Goal: Transaction & Acquisition: Purchase product/service

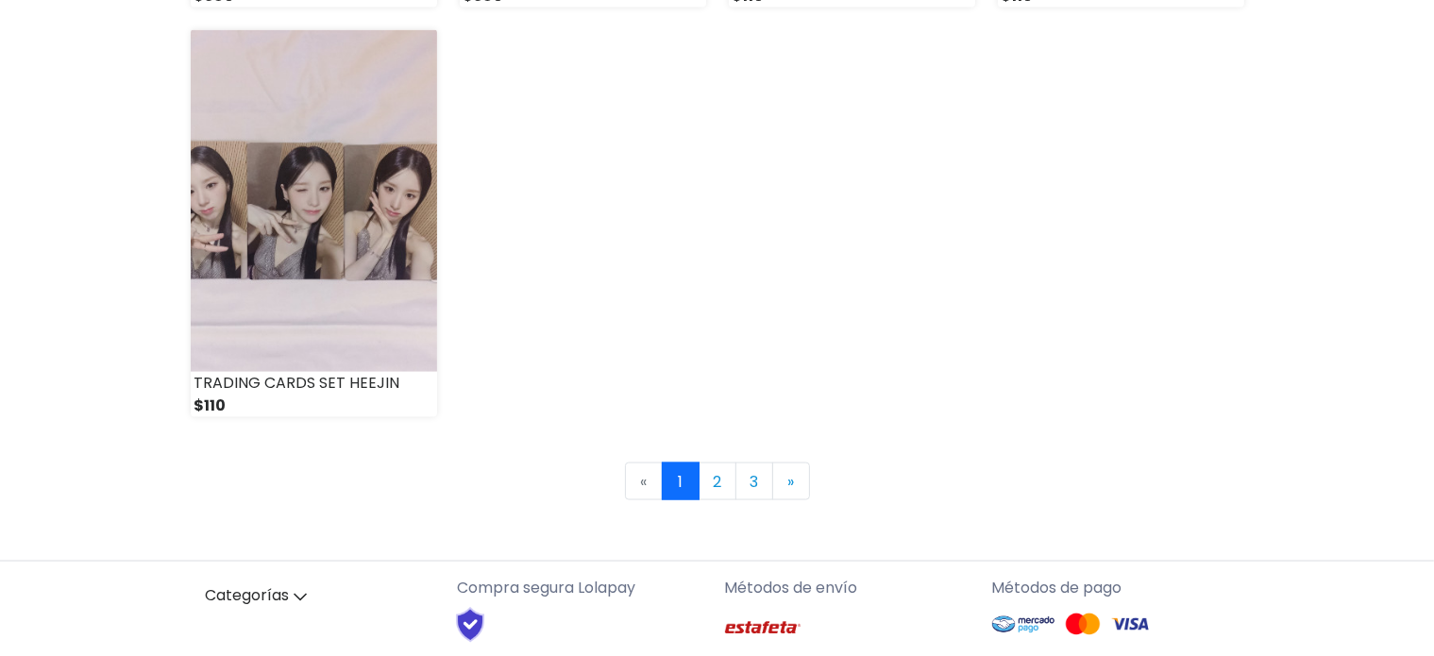
scroll to position [2910, 0]
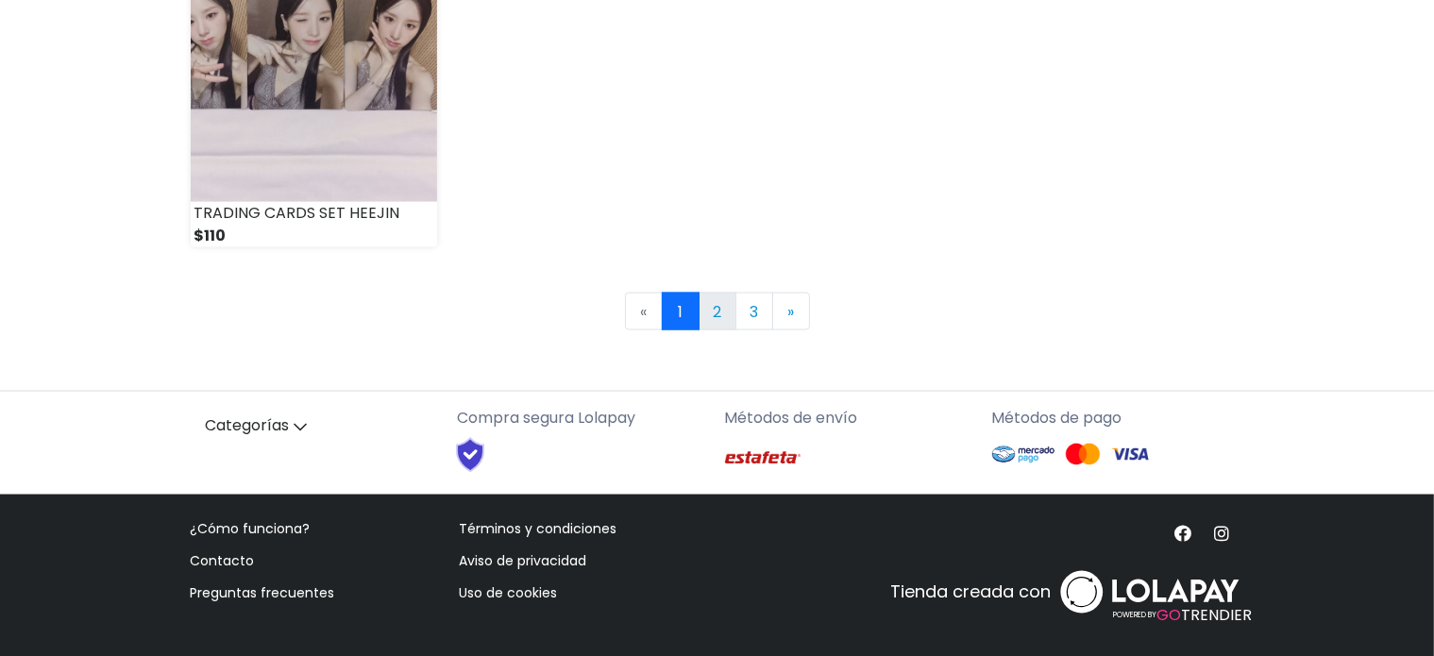
click at [704, 320] on link "2" at bounding box center [718, 312] width 38 height 38
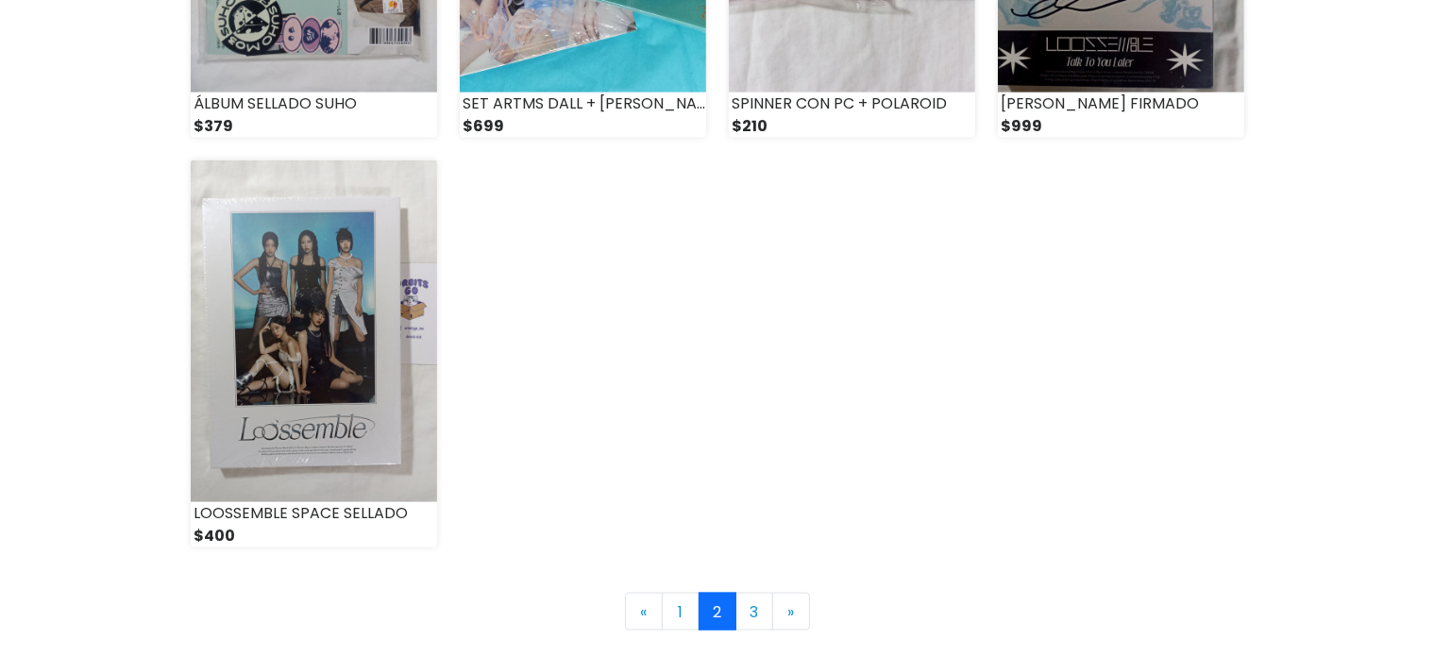
scroll to position [2910, 0]
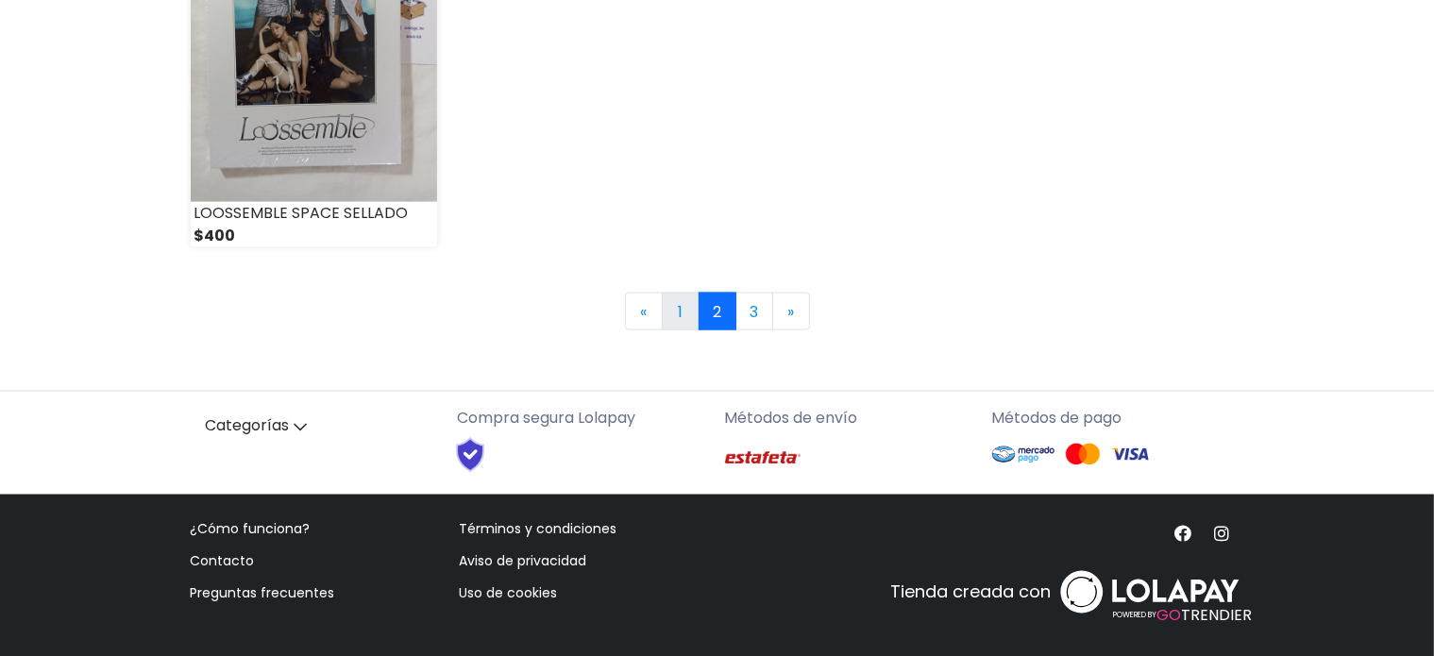
click at [682, 321] on link "1" at bounding box center [681, 312] width 38 height 38
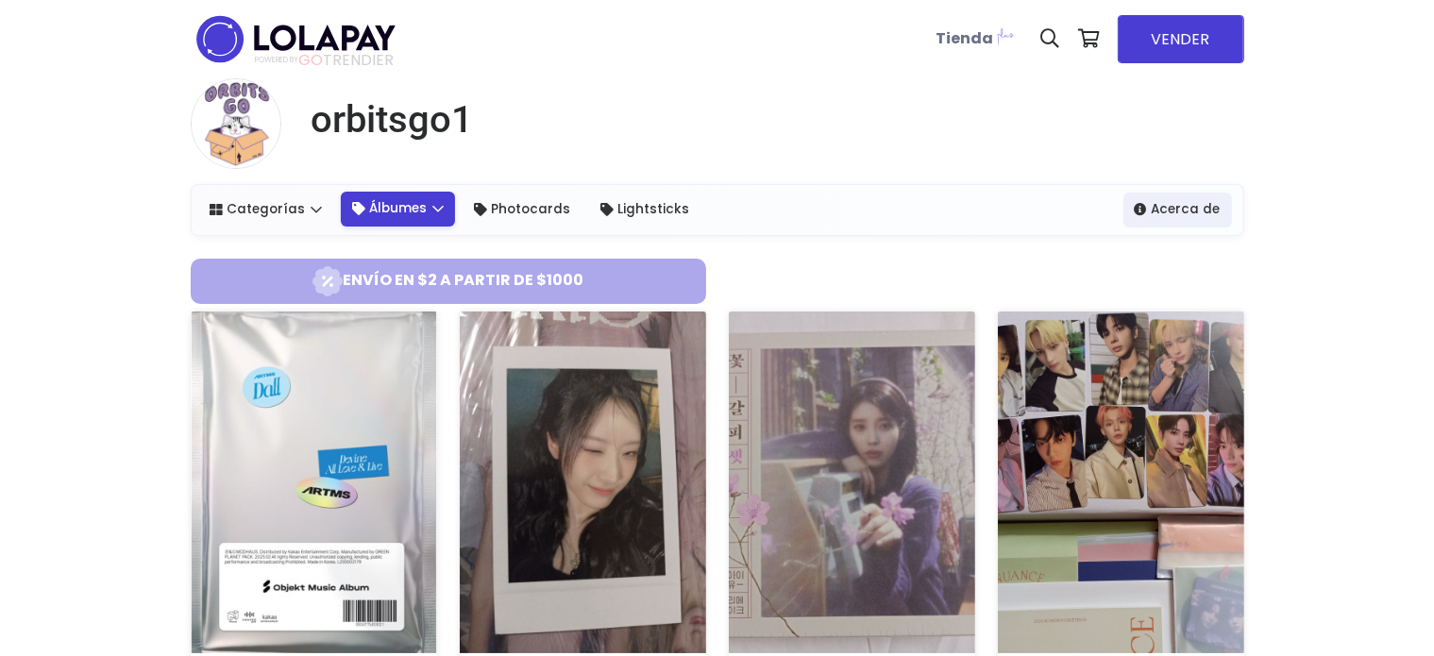
click at [432, 218] on link "Álbumes" at bounding box center [398, 209] width 114 height 34
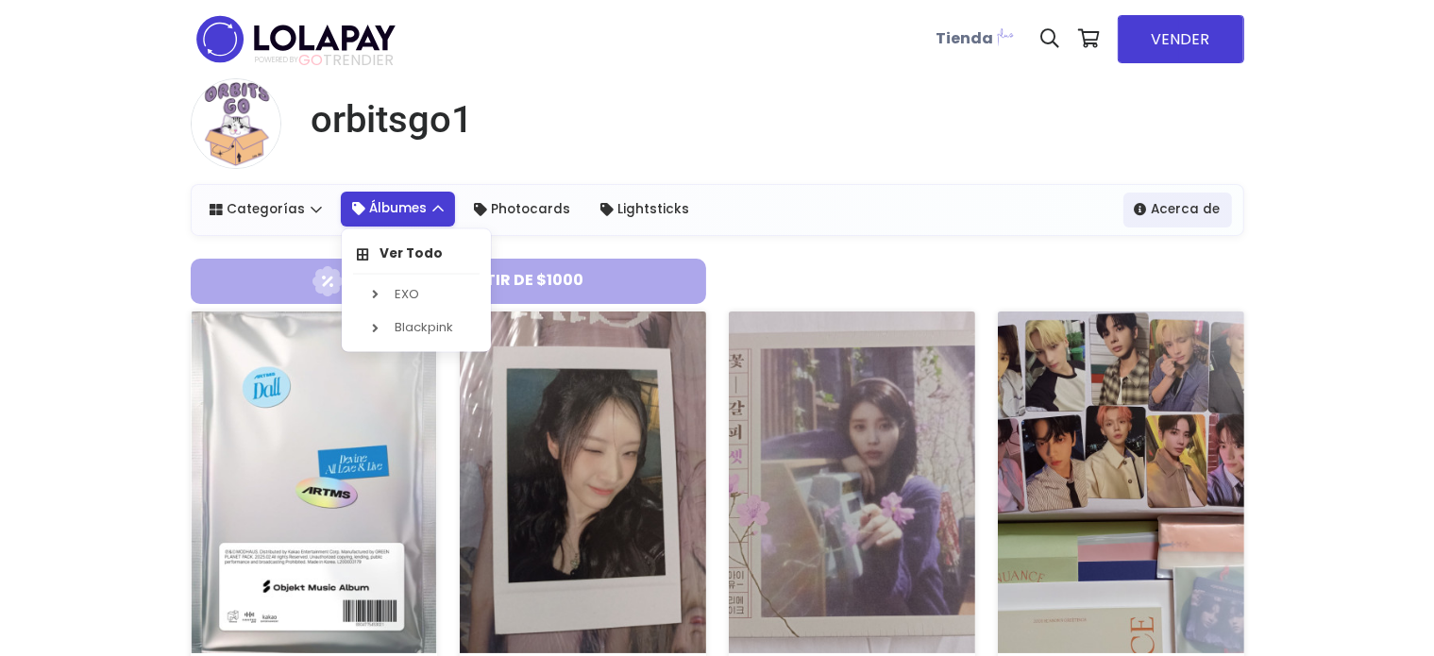
click at [374, 217] on link "Álbumes" at bounding box center [398, 209] width 114 height 34
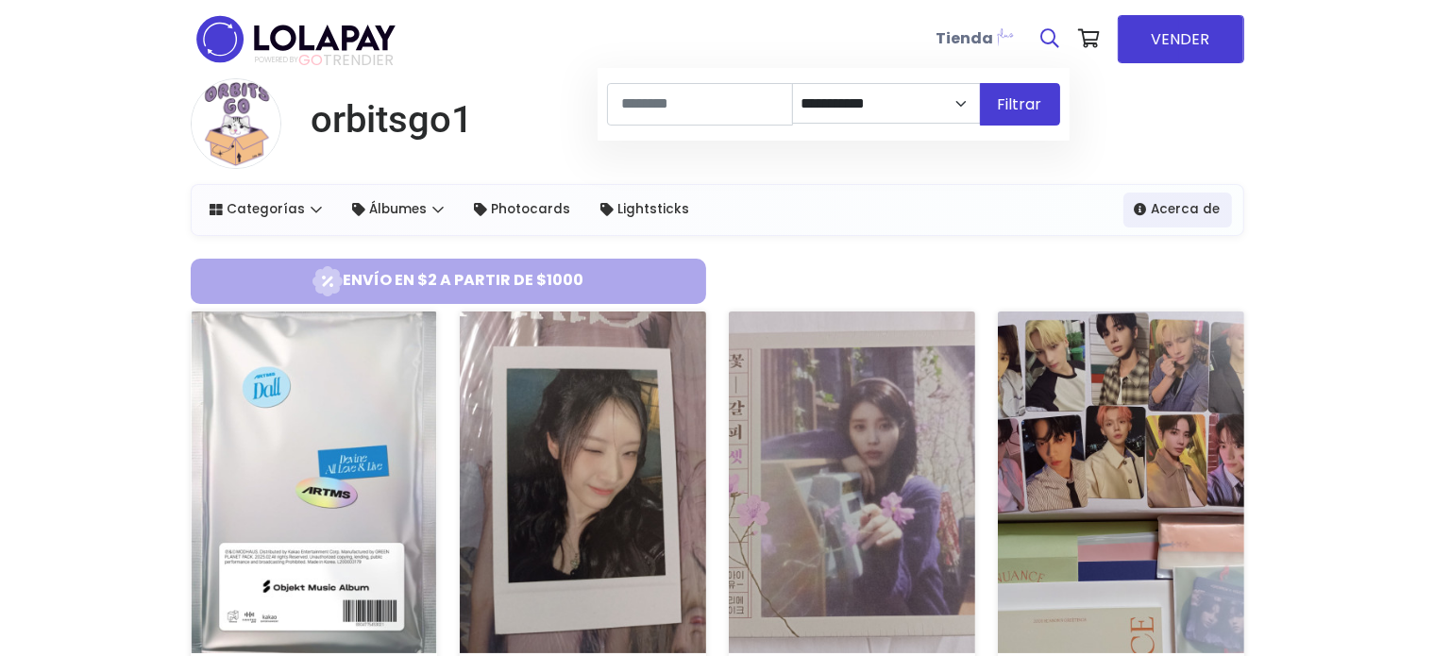
click at [1040, 42] on link at bounding box center [1051, 38] width 38 height 57
click at [753, 96] on input at bounding box center [700, 104] width 186 height 42
type input "**********"
click at [980, 83] on button "Filtrar" at bounding box center [1020, 104] width 80 height 42
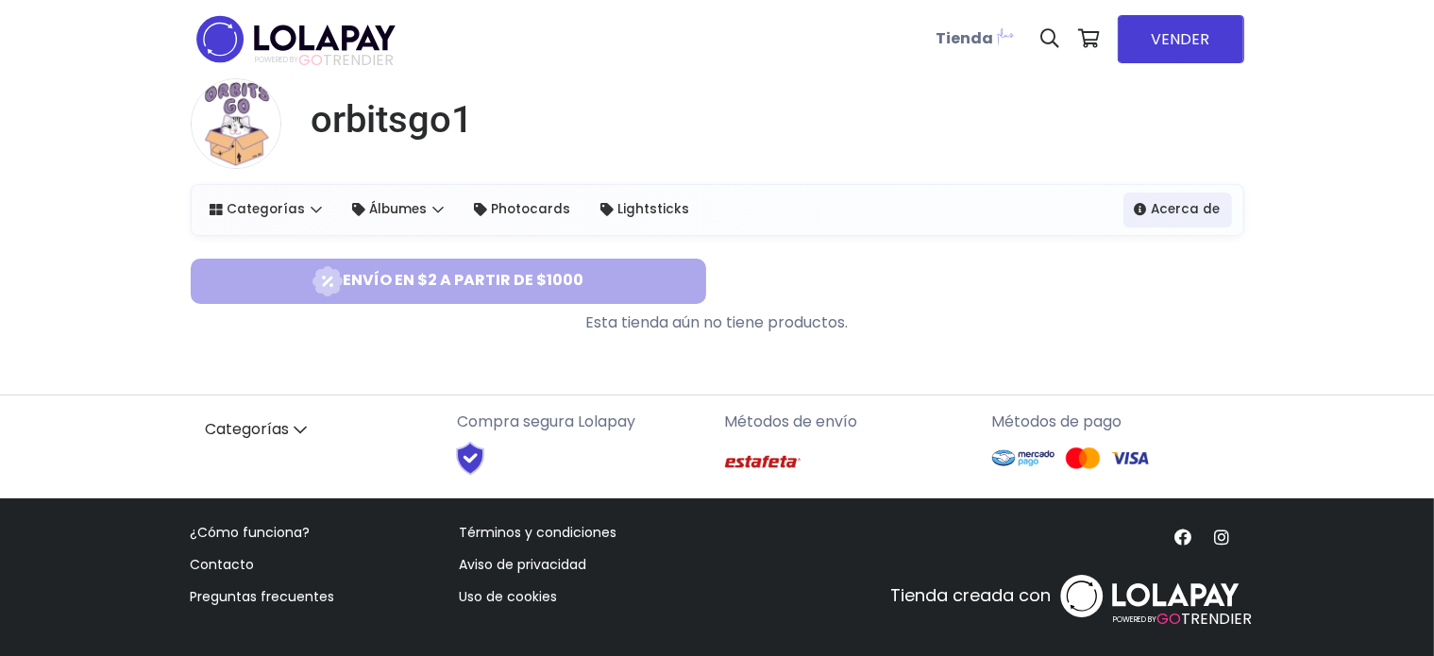
scroll to position [4, 0]
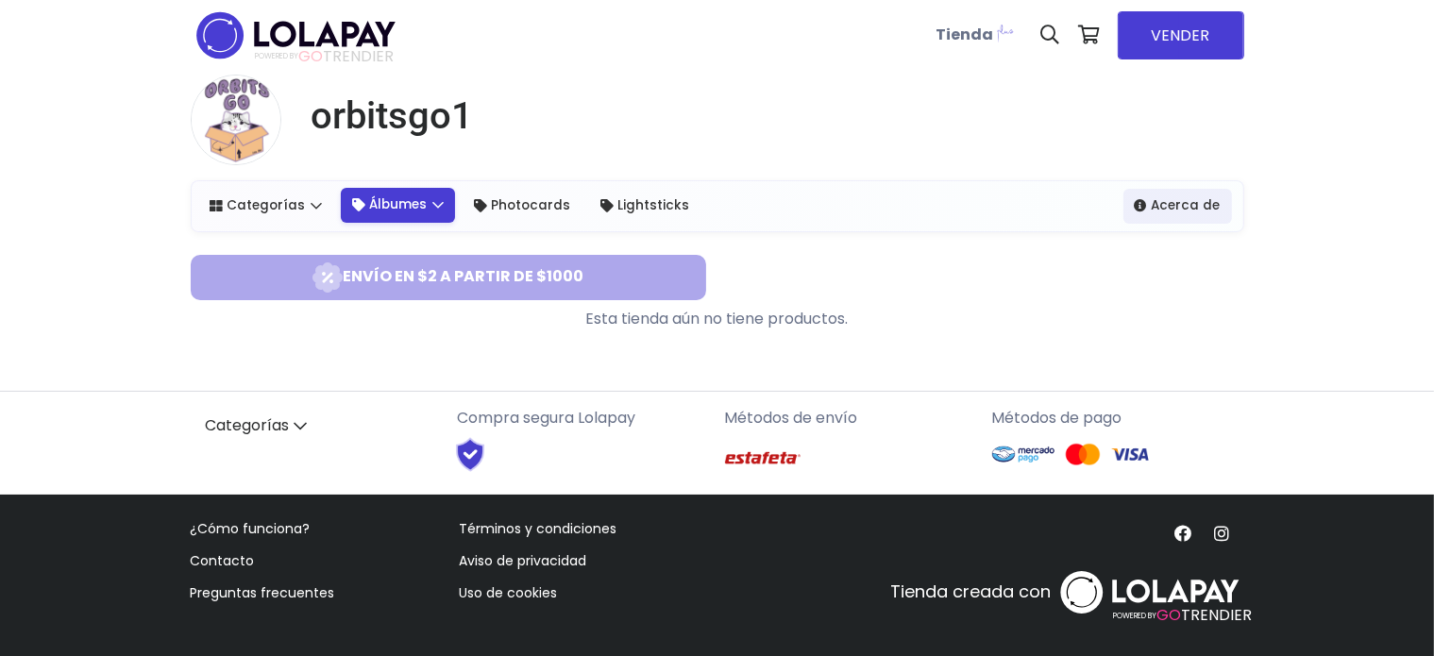
click at [374, 203] on link "Álbumes" at bounding box center [398, 205] width 114 height 34
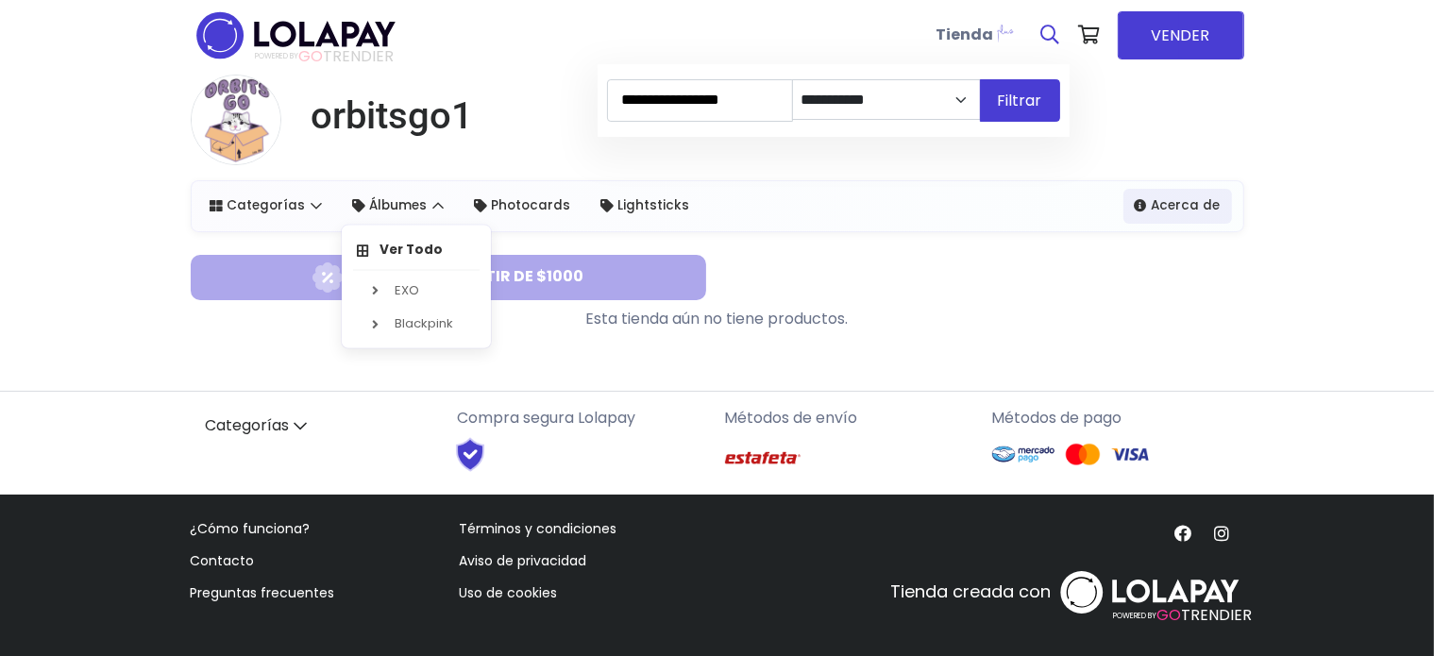
click at [1063, 39] on link at bounding box center [1051, 35] width 38 height 57
click at [740, 106] on input "**********" at bounding box center [700, 100] width 186 height 42
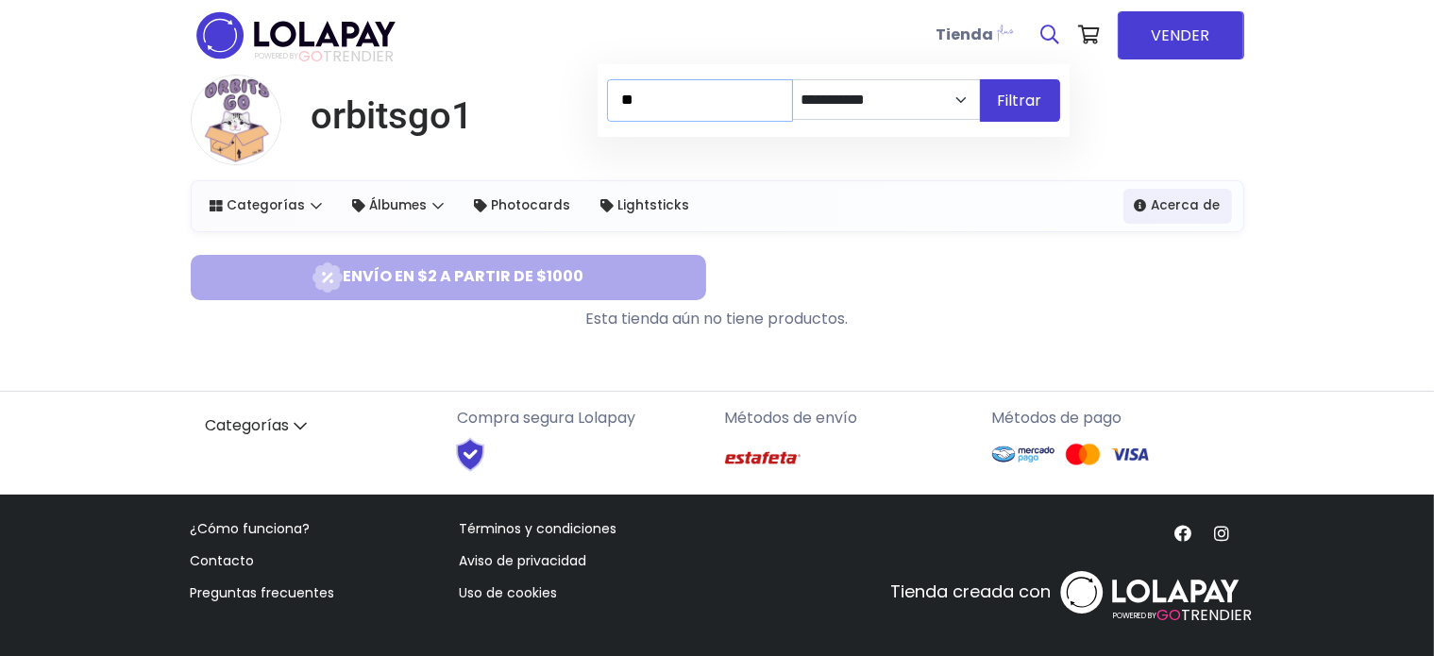
type input "*"
type input "****"
click at [980, 79] on button "Filtrar" at bounding box center [1020, 100] width 80 height 42
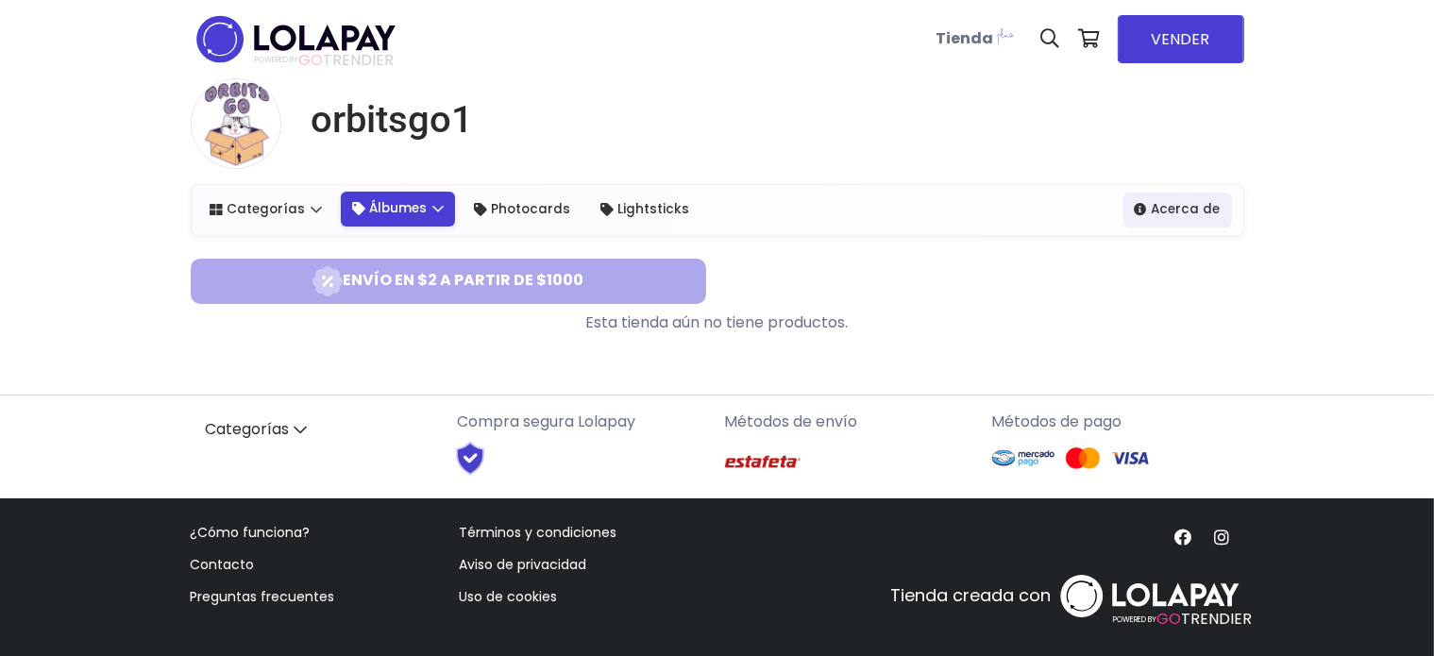
click at [373, 218] on link "Álbumes" at bounding box center [398, 209] width 114 height 34
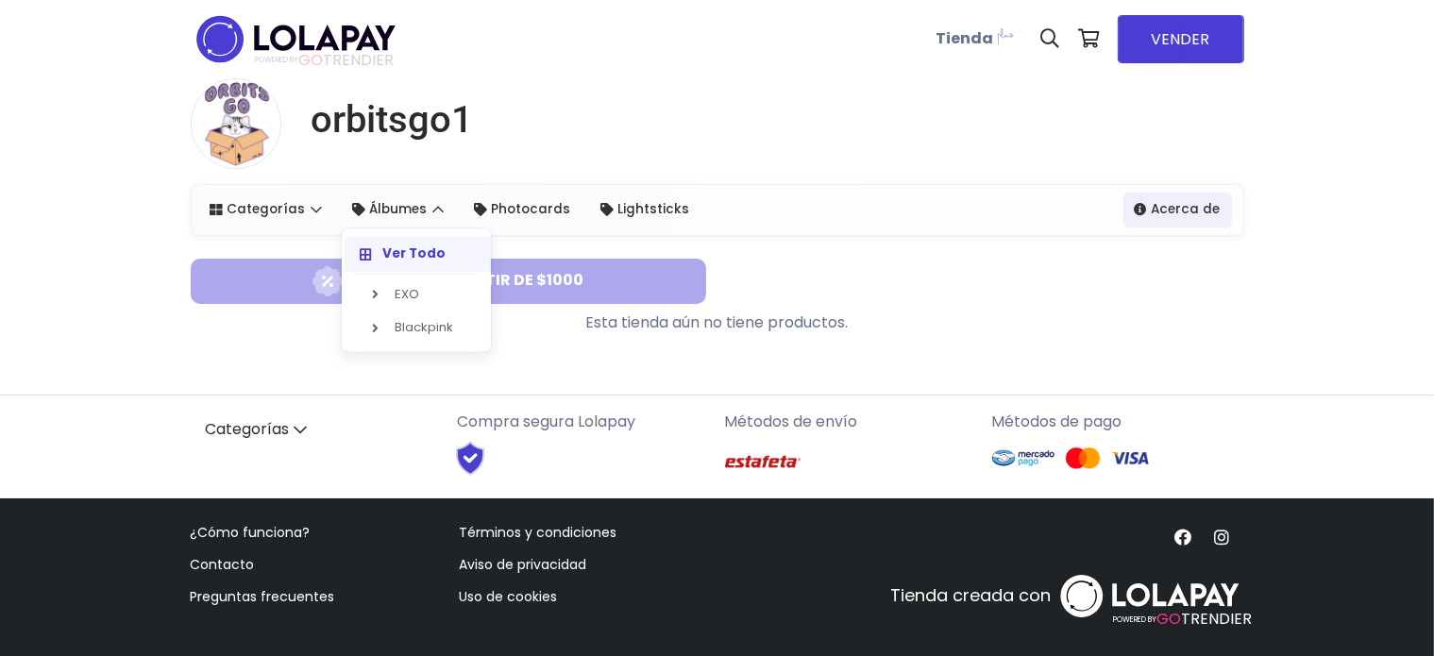
click at [385, 245] on strong "Ver Todo" at bounding box center [413, 254] width 63 height 18
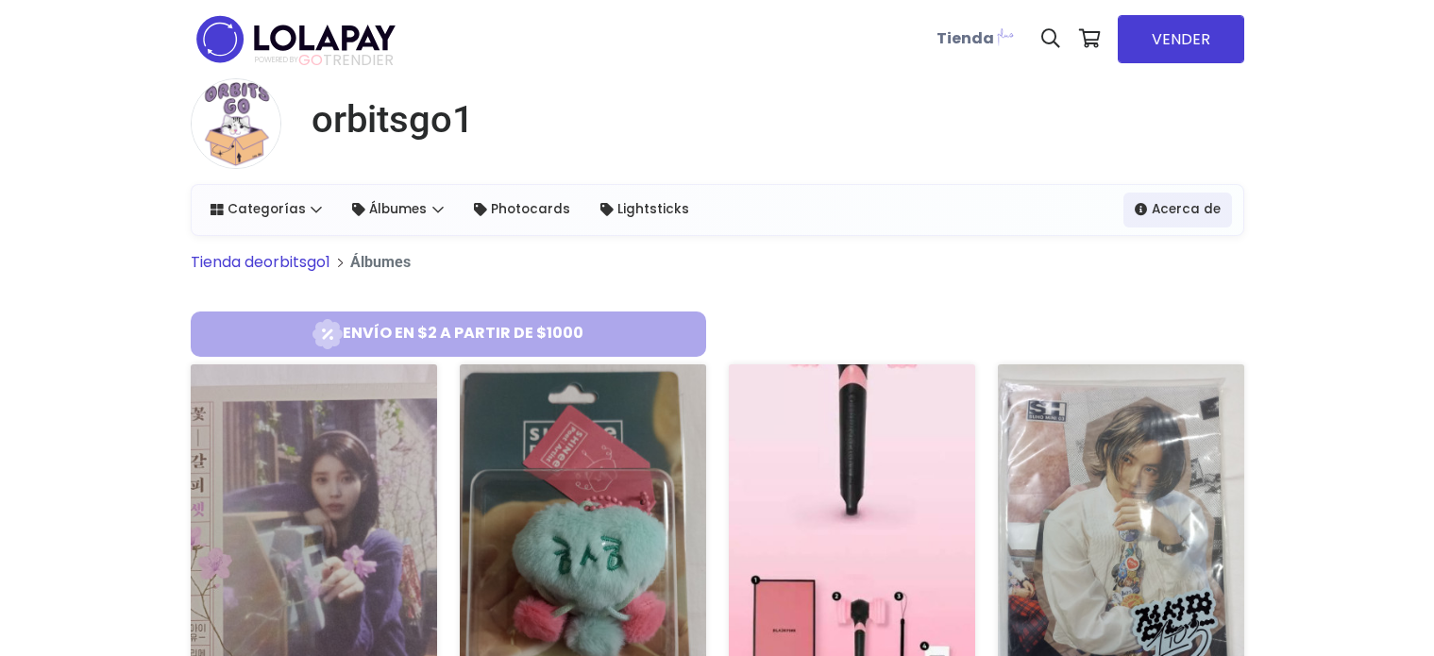
select select "*"
click at [778, 107] on input at bounding box center [700, 104] width 186 height 42
click at [298, 196] on link "Categorías" at bounding box center [266, 209] width 135 height 34
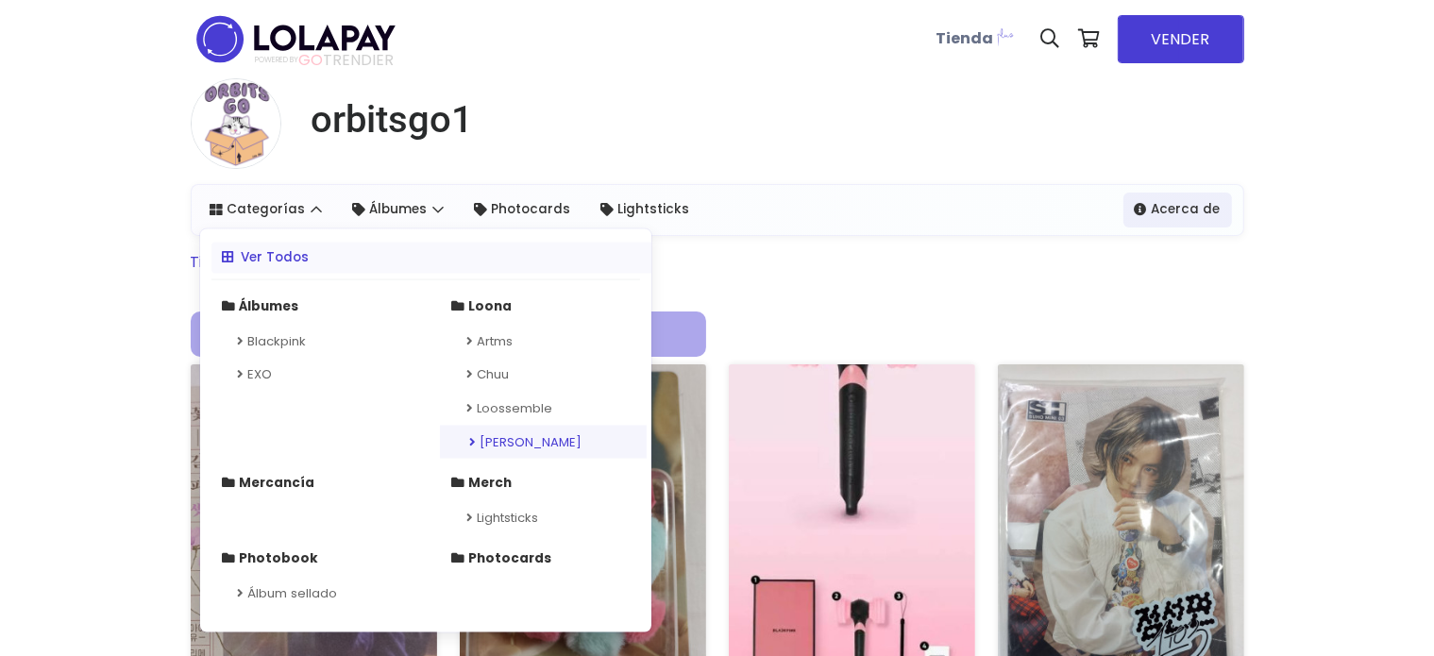
click at [511, 437] on link "Yves" at bounding box center [543, 442] width 207 height 34
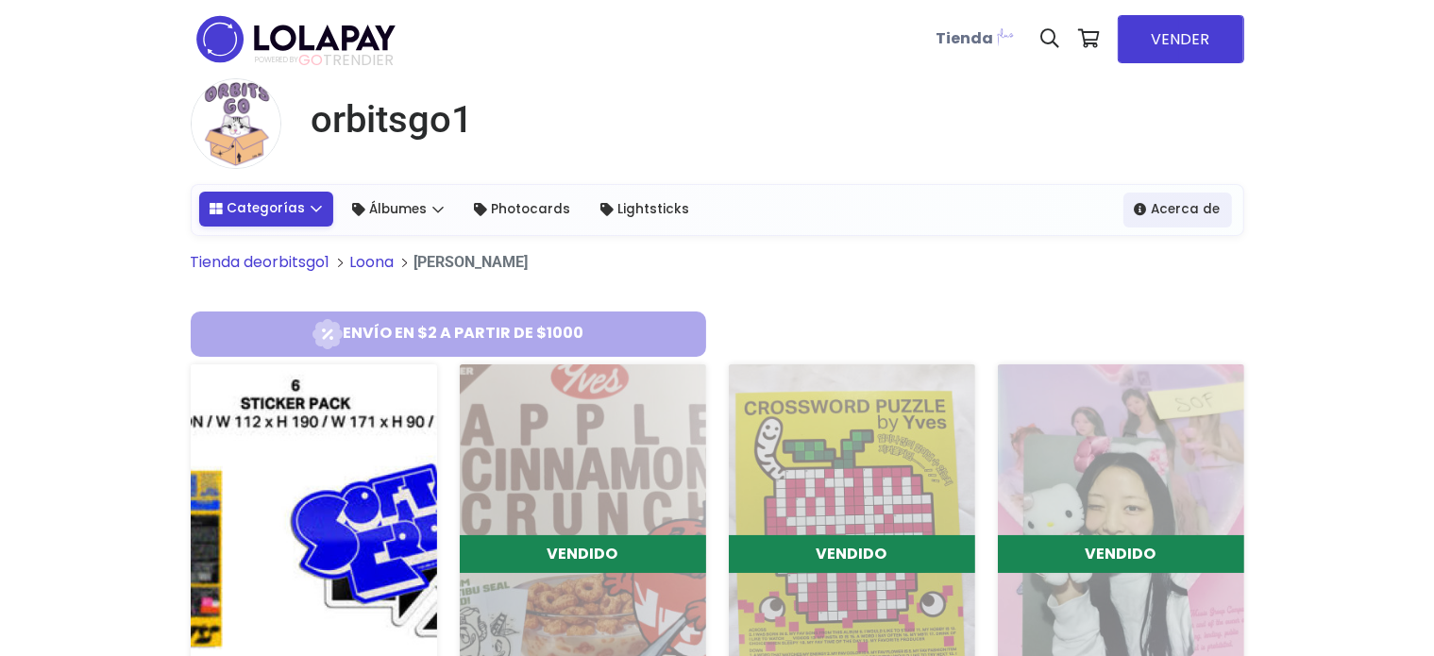
click at [302, 221] on link "Categorías" at bounding box center [266, 209] width 135 height 34
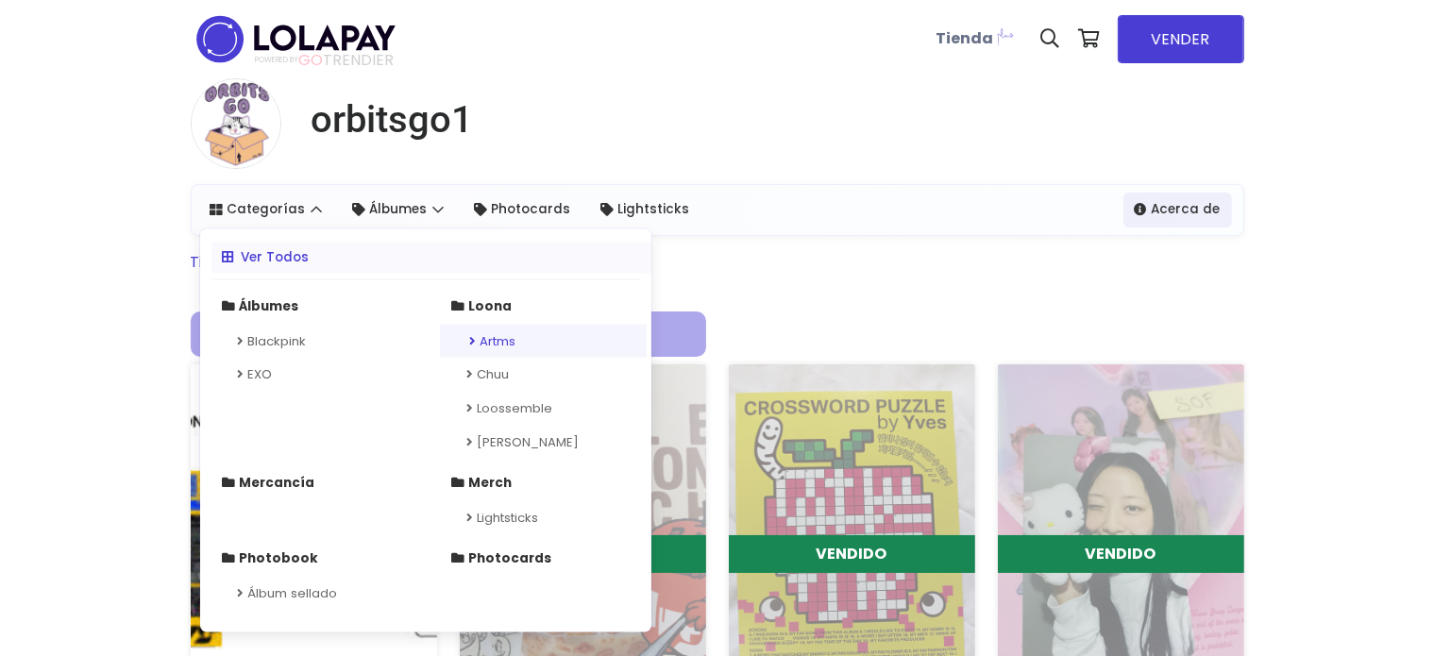
click at [505, 346] on link "Artms" at bounding box center [543, 341] width 207 height 34
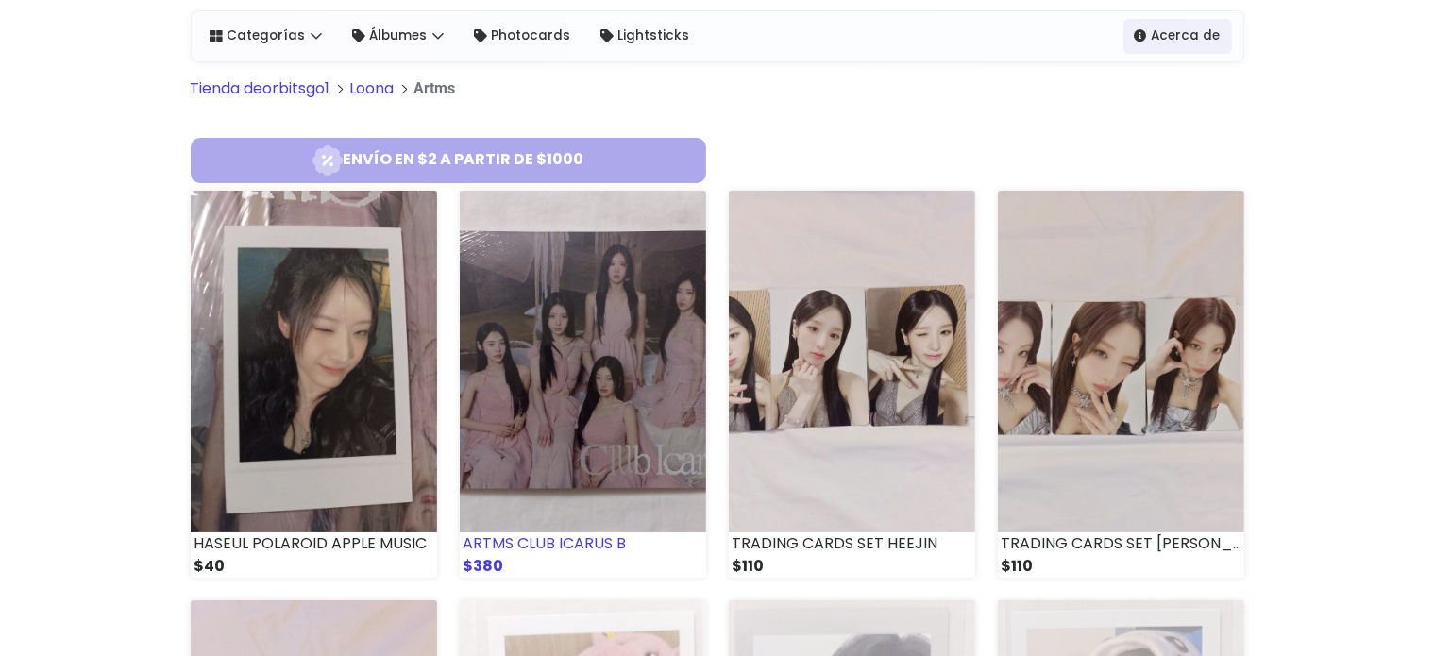
scroll to position [161, 0]
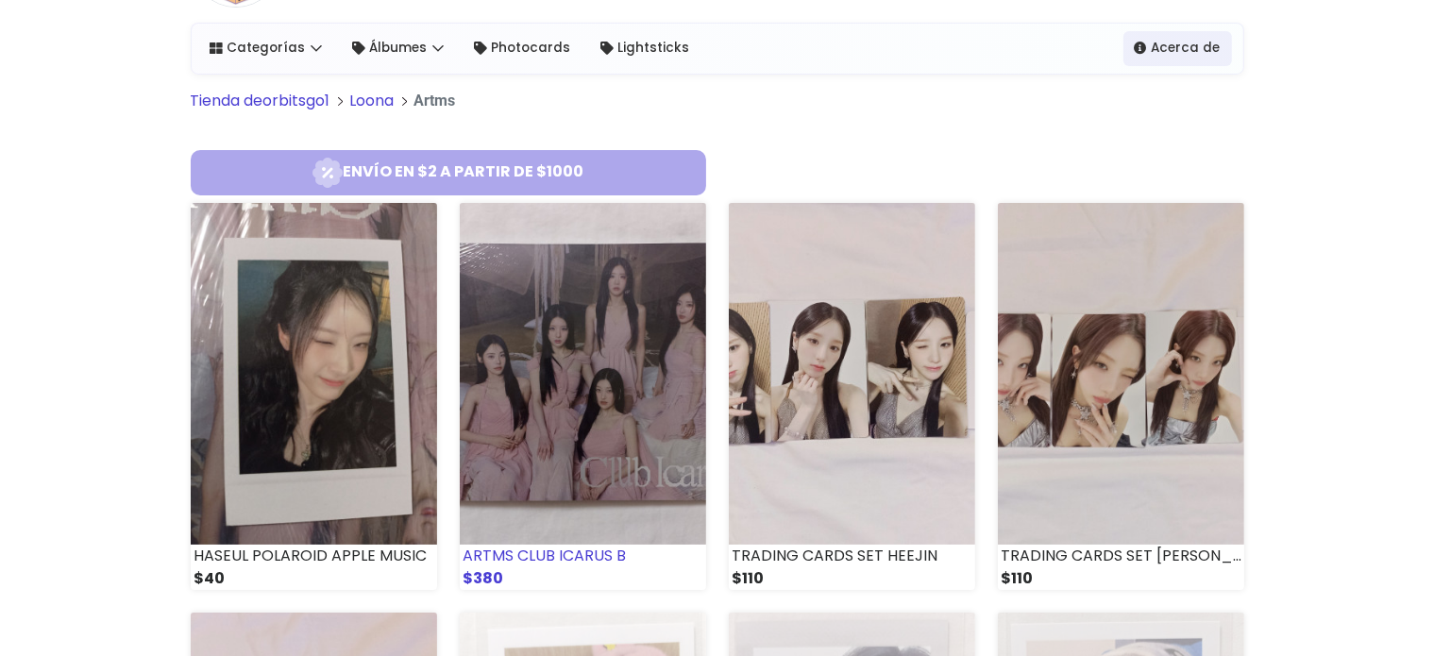
click at [607, 314] on img at bounding box center [583, 374] width 246 height 342
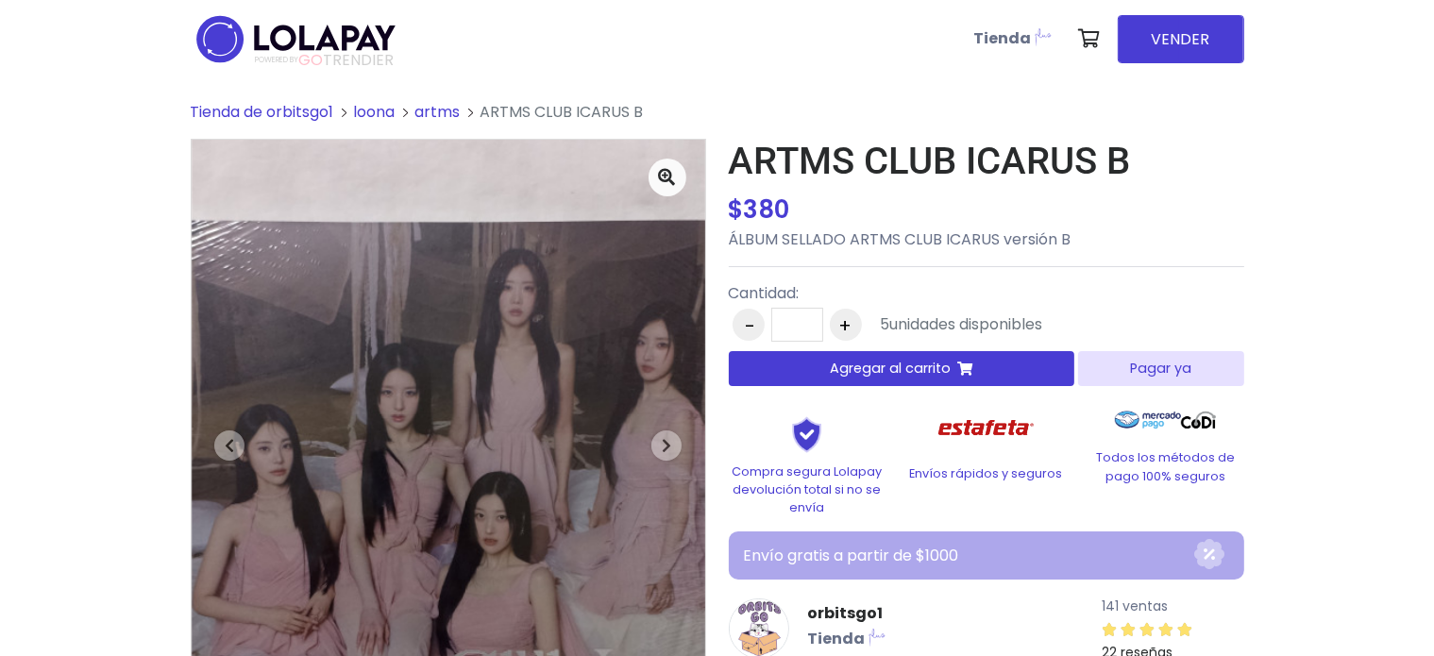
scroll to position [63, 0]
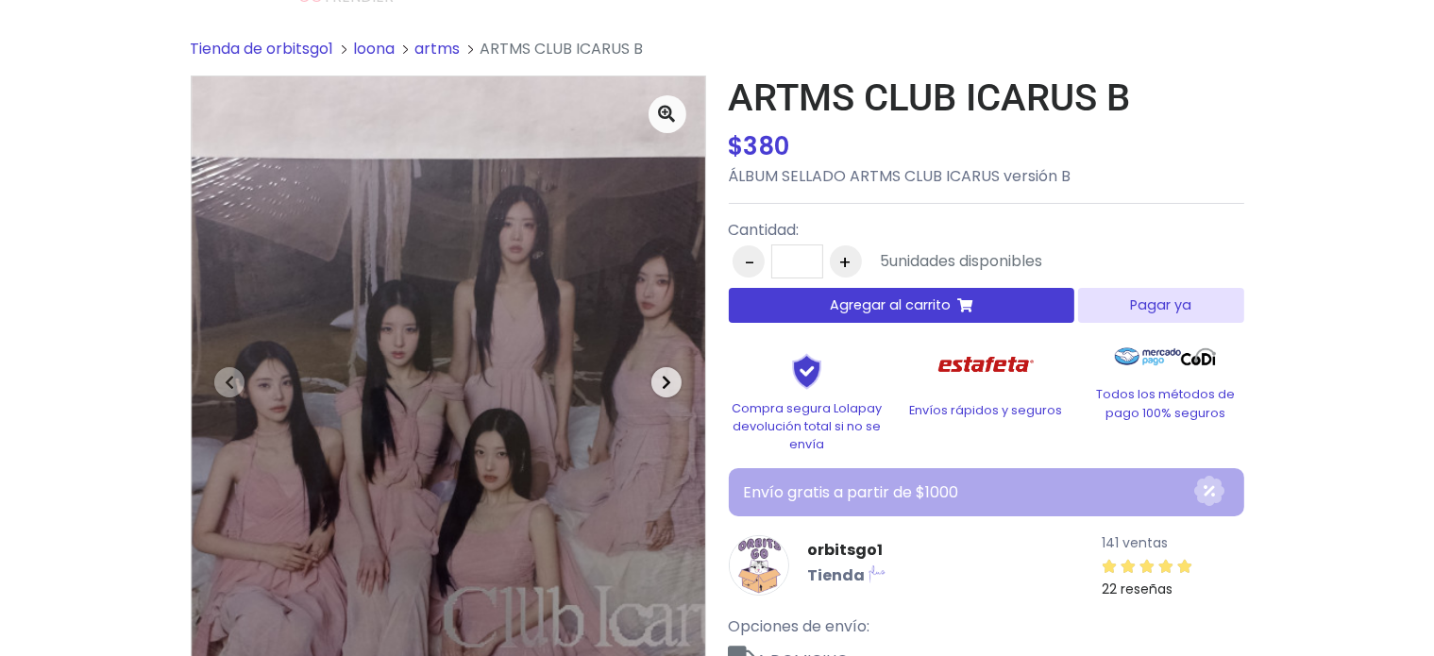
click at [669, 375] on icon "button" at bounding box center [666, 382] width 9 height 15
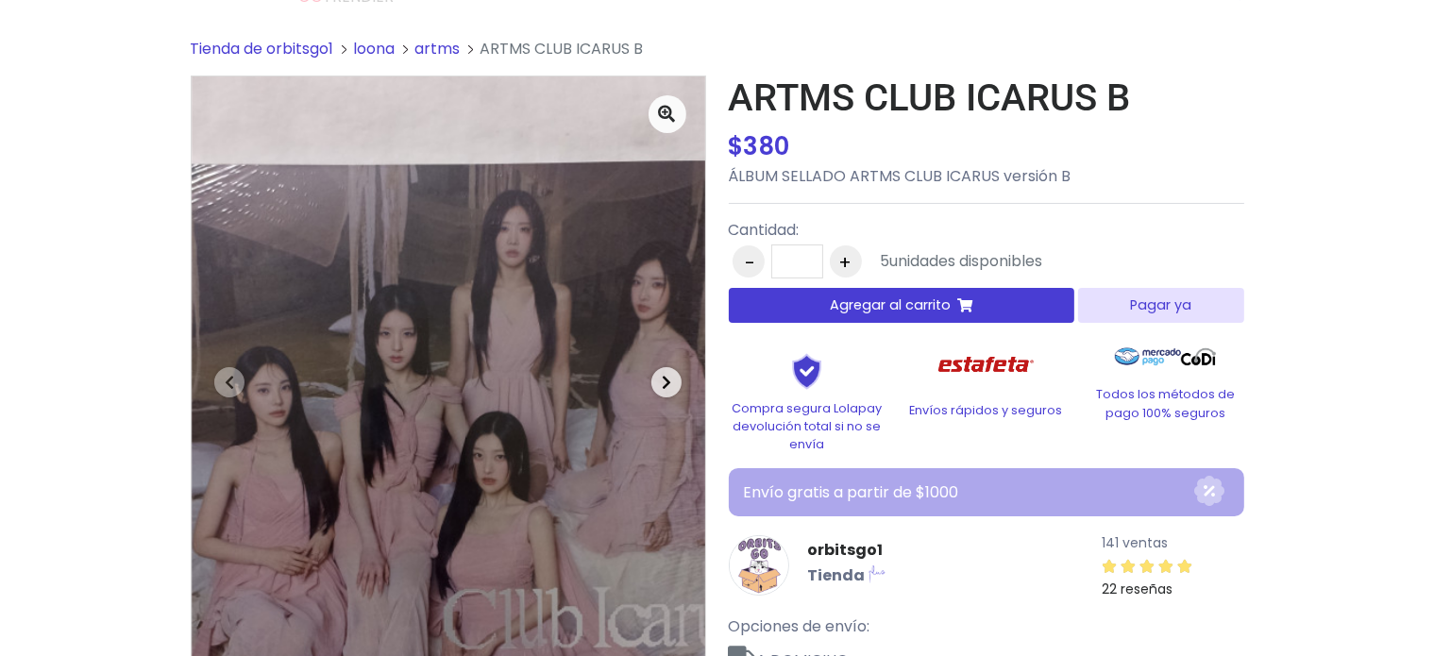
click at [669, 375] on icon "button" at bounding box center [666, 382] width 9 height 15
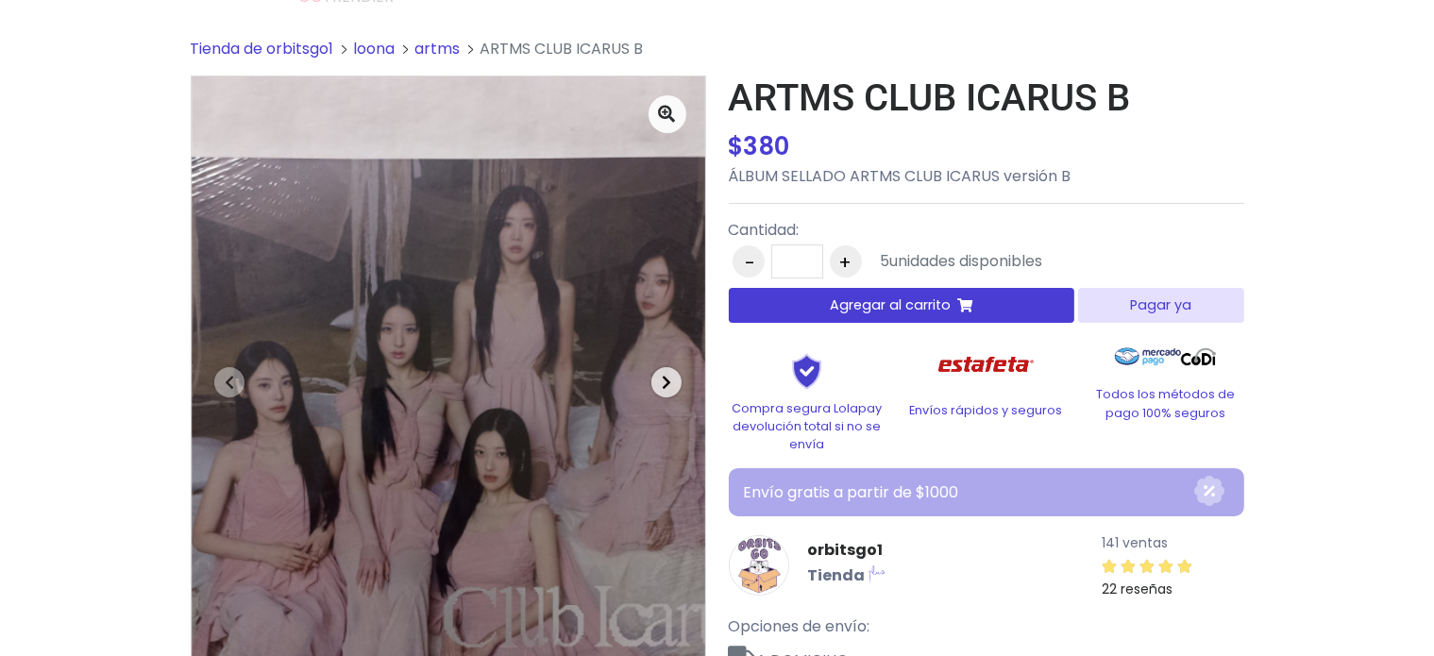
click at [669, 375] on icon "button" at bounding box center [666, 382] width 9 height 15
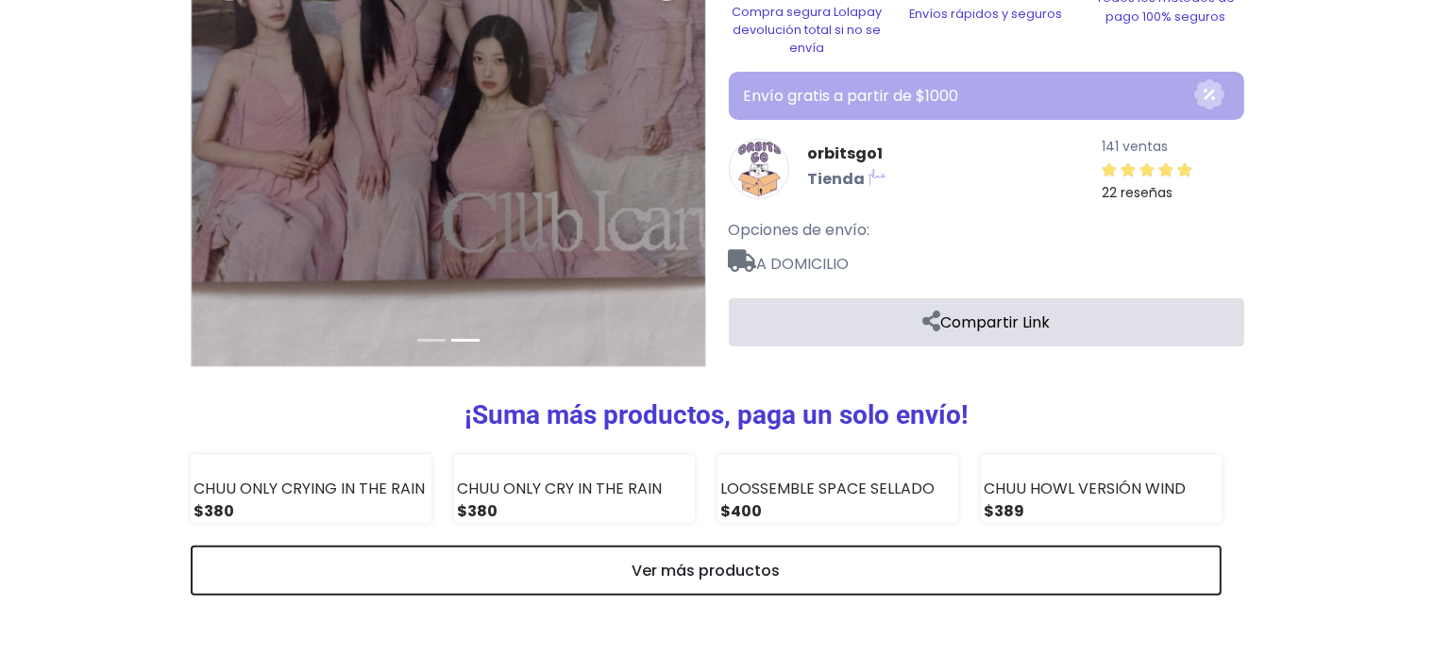
scroll to position [0, 0]
